Goal: Transaction & Acquisition: Purchase product/service

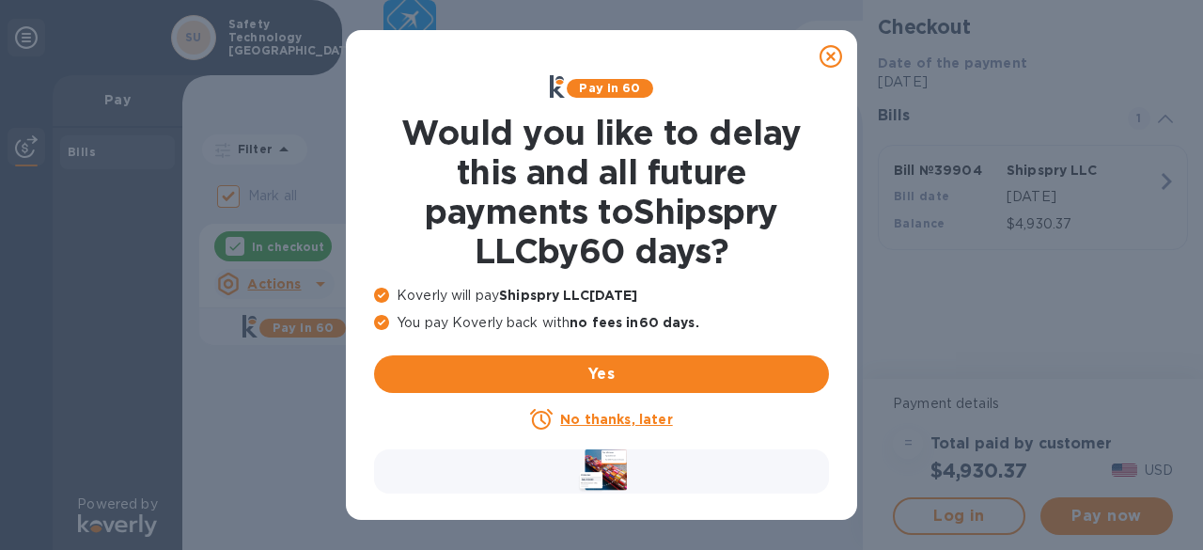
click at [831, 54] on icon at bounding box center [830, 56] width 23 height 23
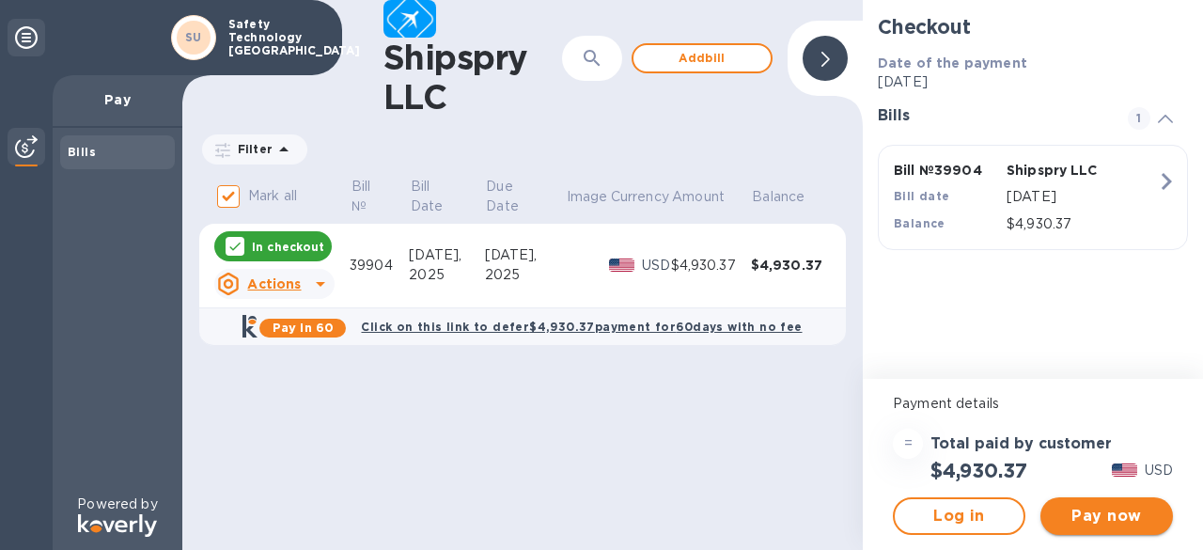
click at [1085, 510] on span "Pay now" at bounding box center [1106, 516] width 102 height 23
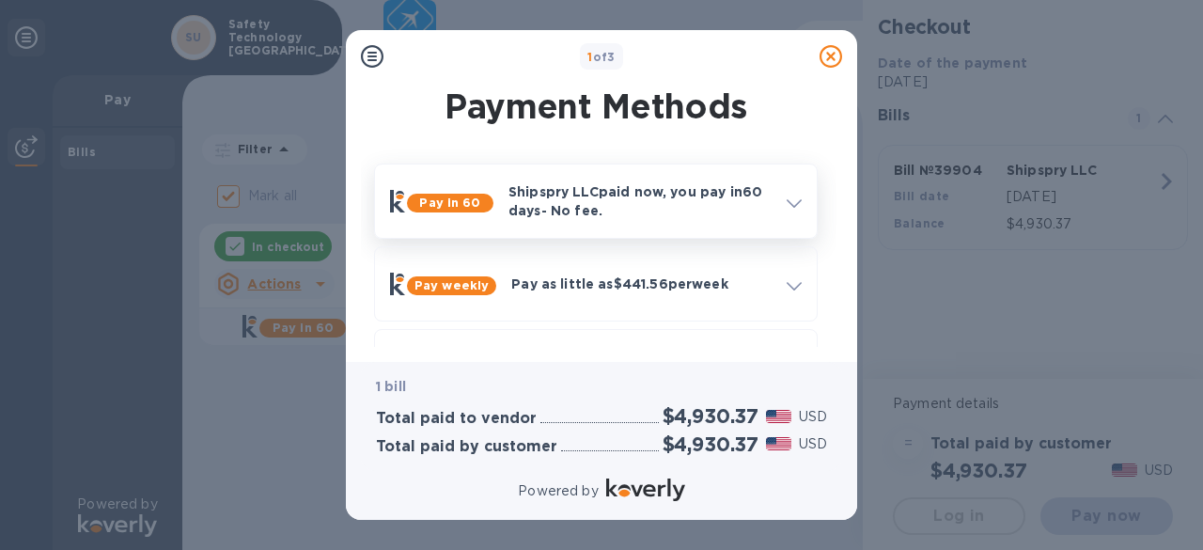
click at [795, 201] on icon at bounding box center [793, 203] width 15 height 8
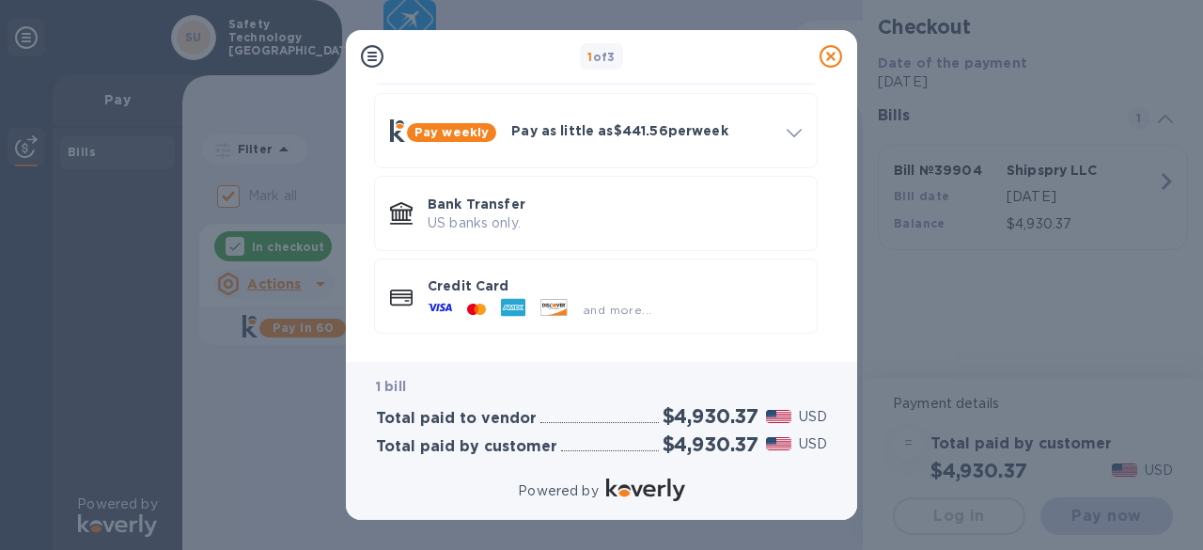
scroll to position [556, 0]
click at [569, 209] on p "Bank Transfer" at bounding box center [614, 203] width 374 height 19
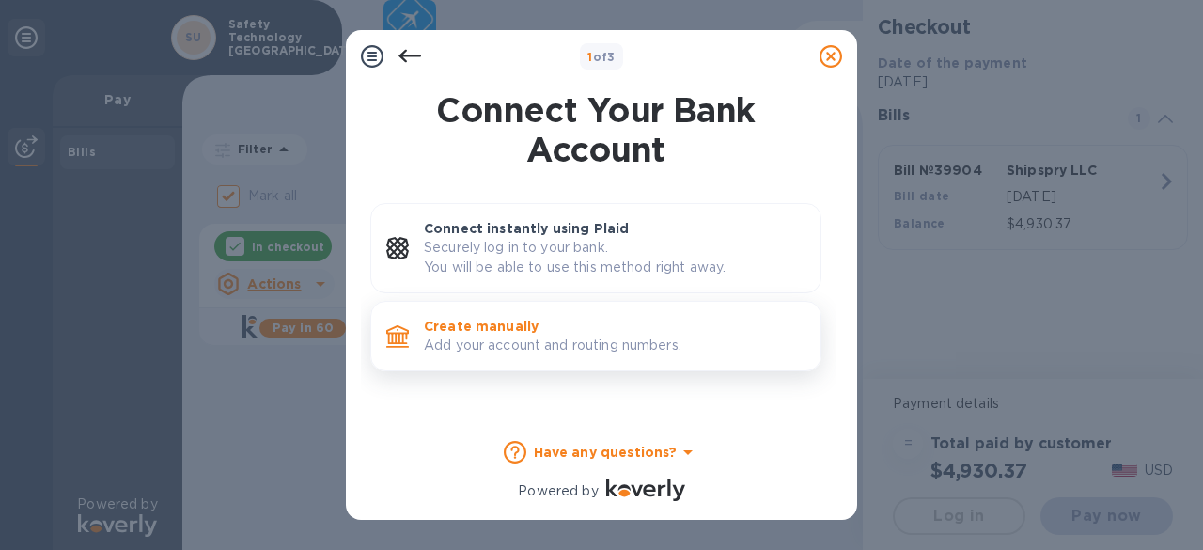
click at [537, 337] on p "Add your account and routing numbers." at bounding box center [614, 345] width 381 height 20
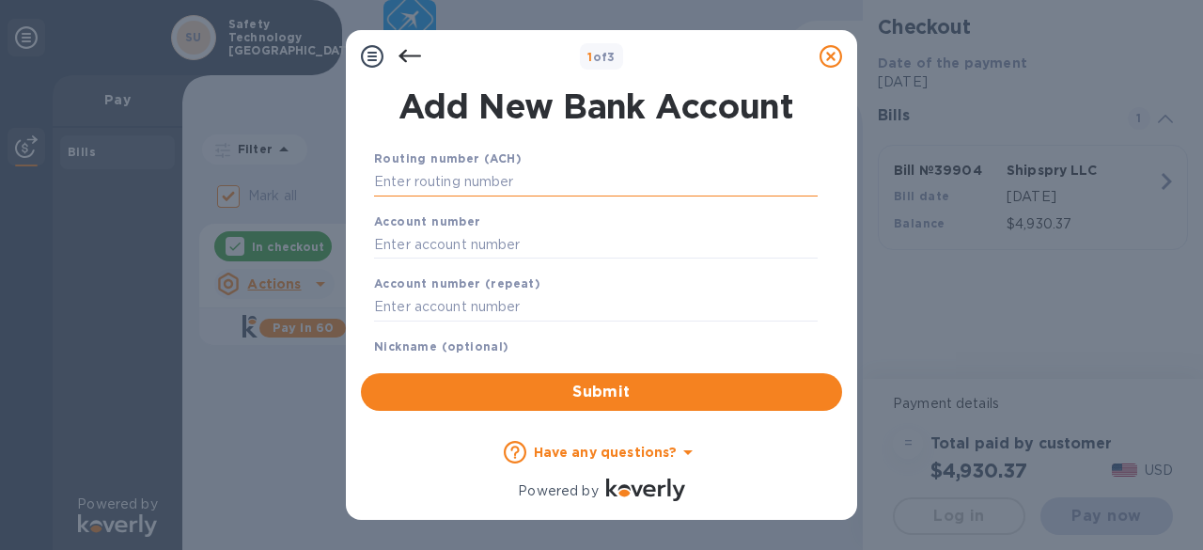
click at [472, 179] on input "text" at bounding box center [595, 182] width 443 height 28
paste input "111000753"
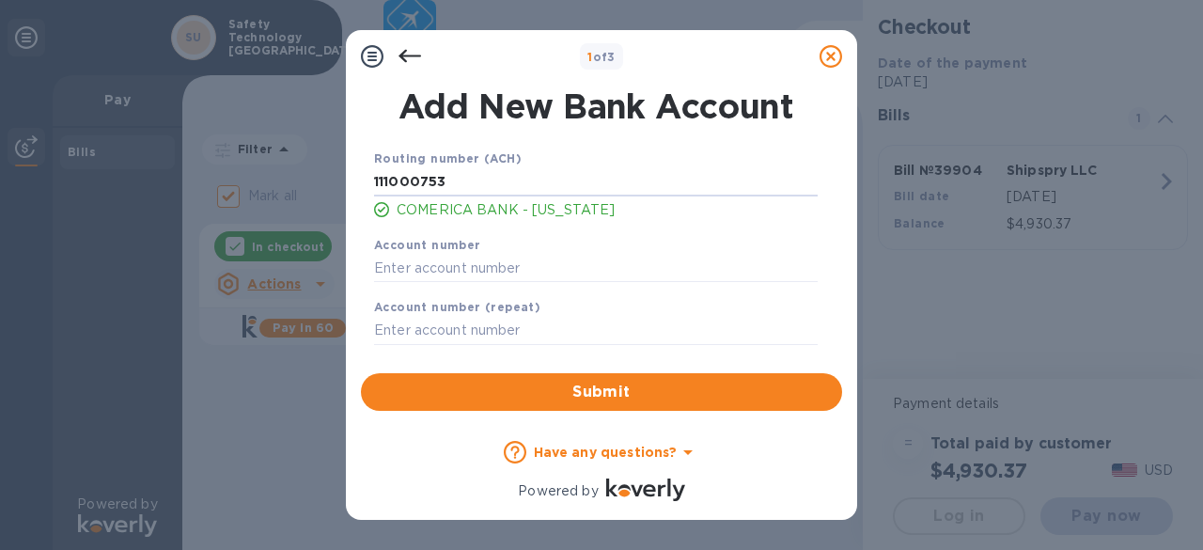
type input "111000753"
click at [481, 266] on input "text" at bounding box center [595, 268] width 443 height 28
paste input "1883196212"
type input "1883196212"
click at [417, 328] on input "text" at bounding box center [595, 331] width 443 height 28
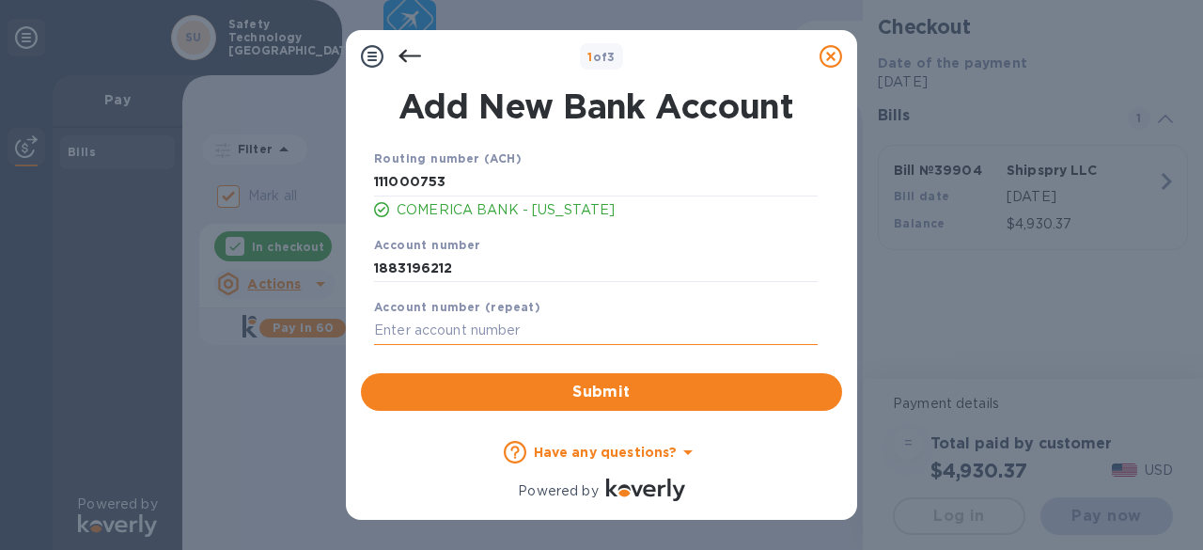
paste input "1883196212"
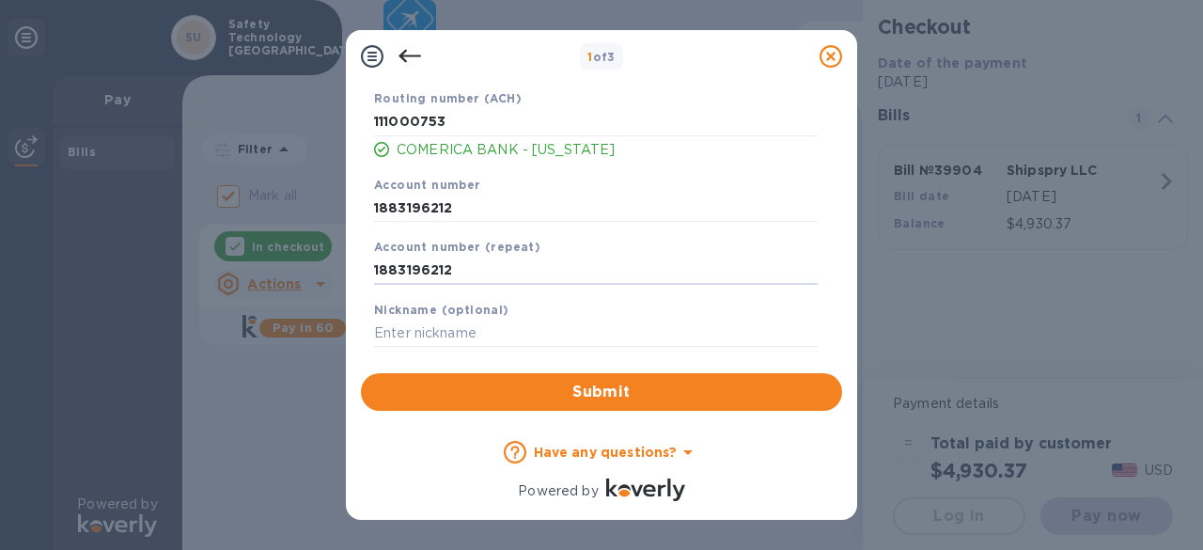
scroll to position [69, 0]
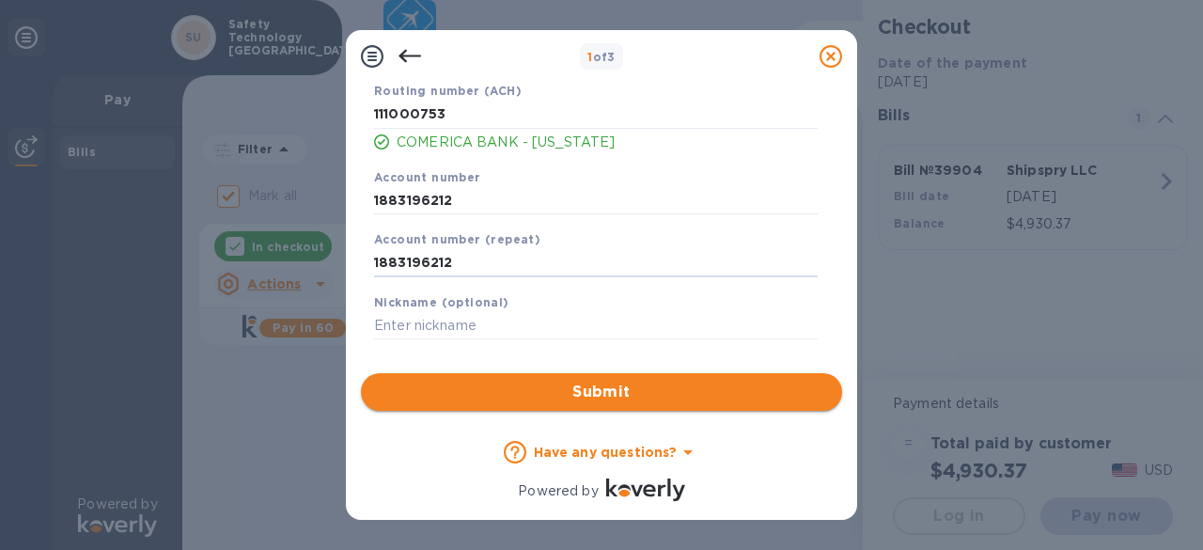
type input "1883196212"
click at [742, 379] on button "Submit" at bounding box center [601, 392] width 481 height 38
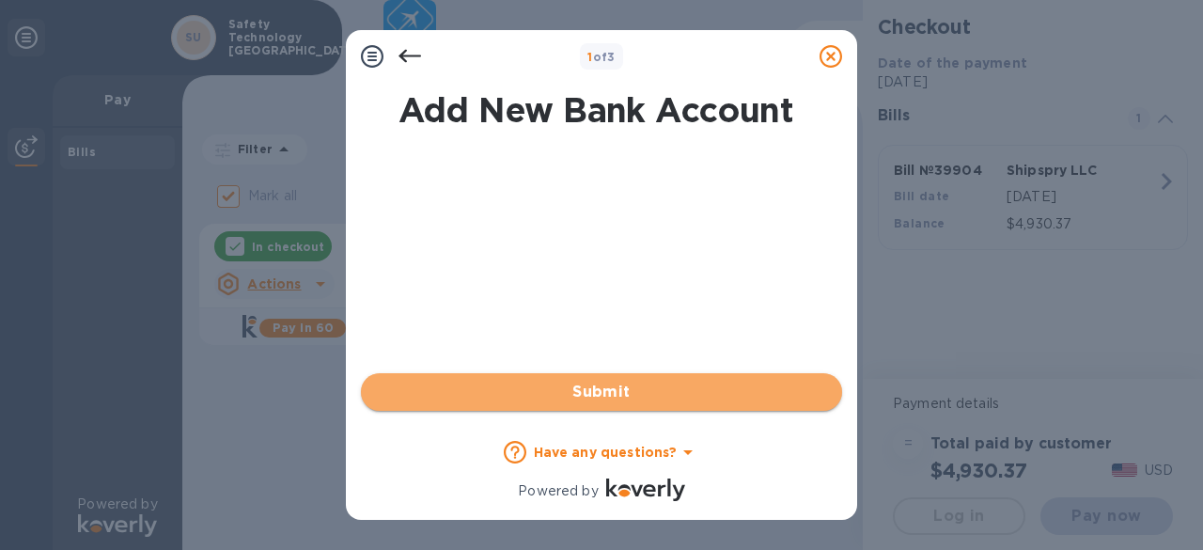
click at [639, 392] on span "Submit" at bounding box center [601, 392] width 451 height 23
